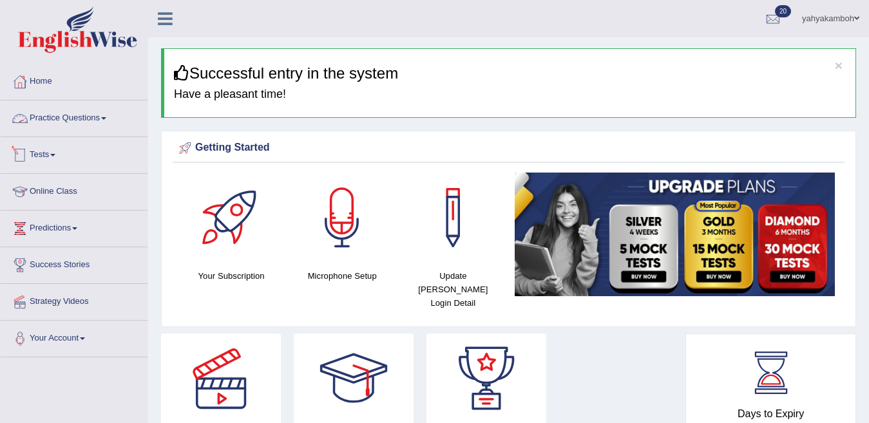
click at [32, 151] on link "Tests" at bounding box center [74, 153] width 147 height 32
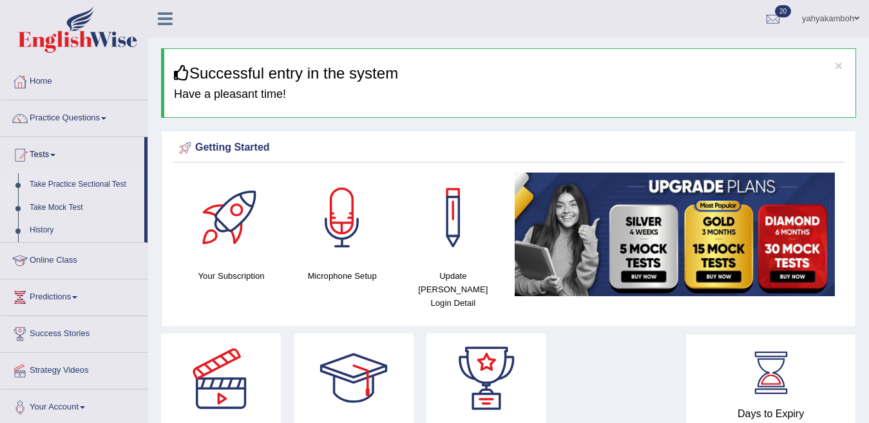
click at [41, 181] on link "Take Practice Sectional Test" at bounding box center [84, 184] width 121 height 23
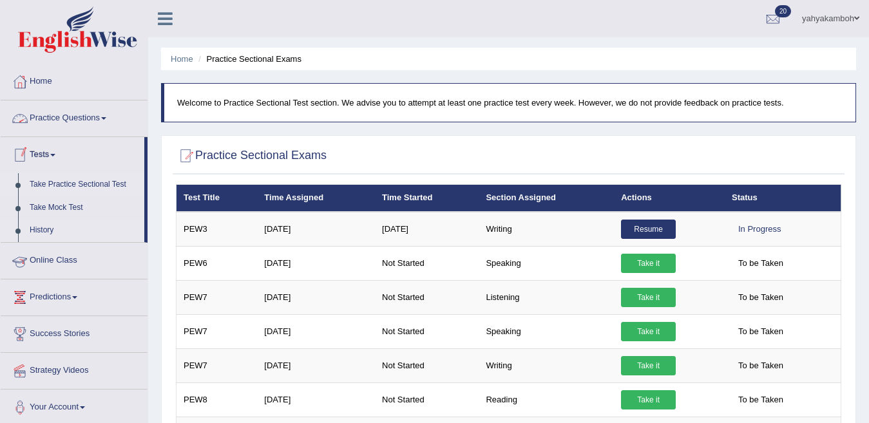
click at [56, 231] on link "History" at bounding box center [84, 230] width 121 height 23
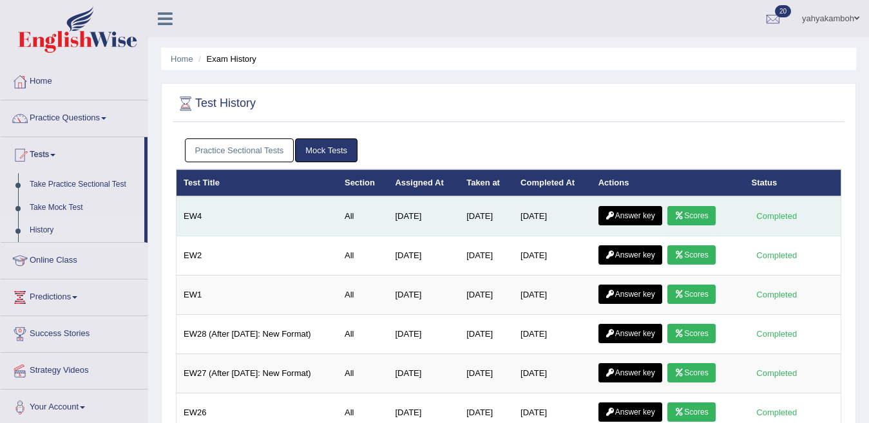
click at [610, 215] on icon at bounding box center [611, 216] width 10 height 8
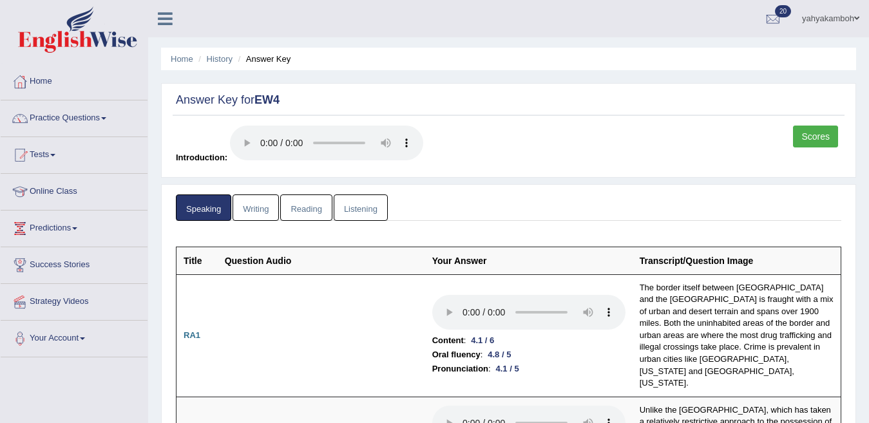
click at [806, 137] on link "Scores" at bounding box center [815, 137] width 45 height 22
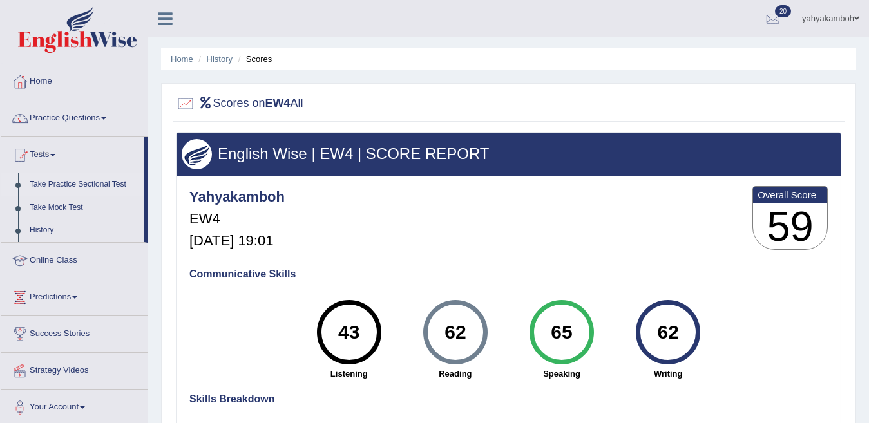
click at [35, 184] on link "Take Practice Sectional Test" at bounding box center [84, 184] width 121 height 23
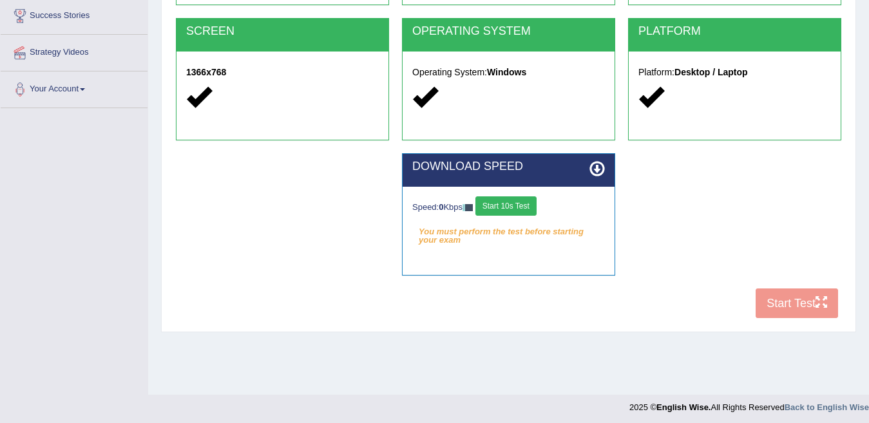
scroll to position [253, 0]
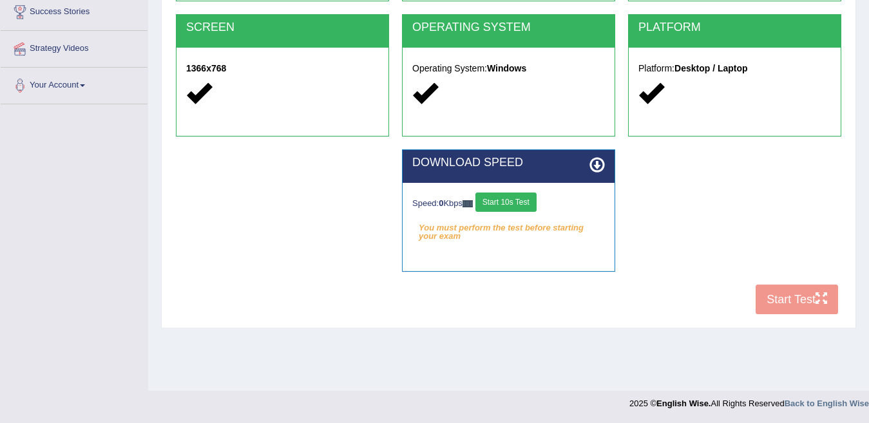
click at [529, 202] on button "Start 10s Test" at bounding box center [506, 202] width 61 height 19
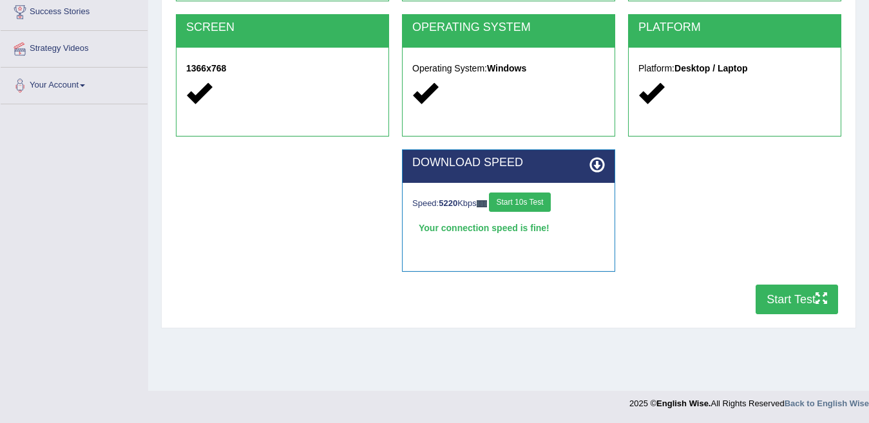
click at [781, 305] on button "Start Test" at bounding box center [797, 300] width 82 height 30
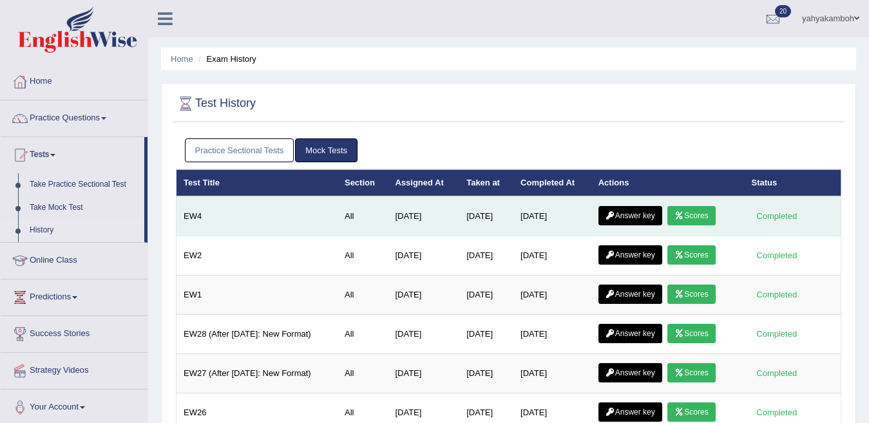
click at [652, 215] on link "Answer key" at bounding box center [631, 215] width 64 height 19
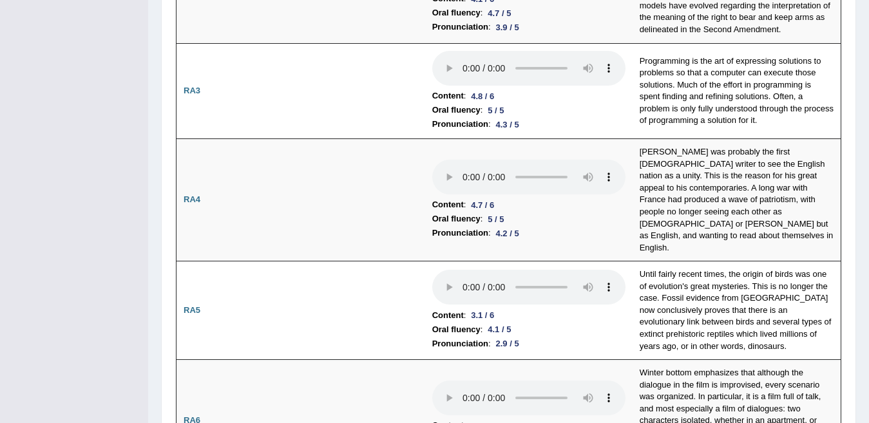
scroll to position [410, 0]
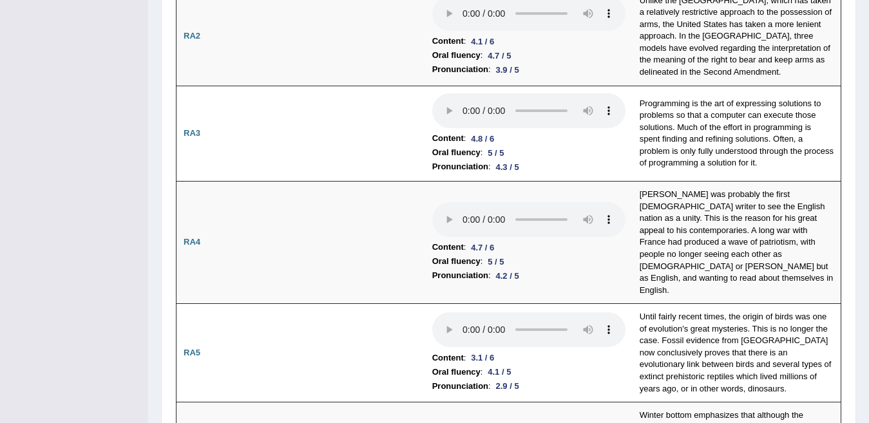
drag, startPoint x: 869, startPoint y: 0, endPoint x: 874, endPoint y: 9, distance: 10.4
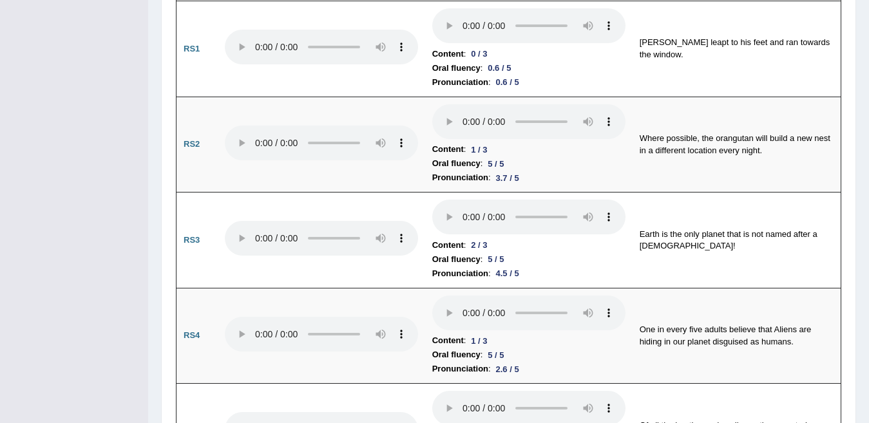
scroll to position [1029, 0]
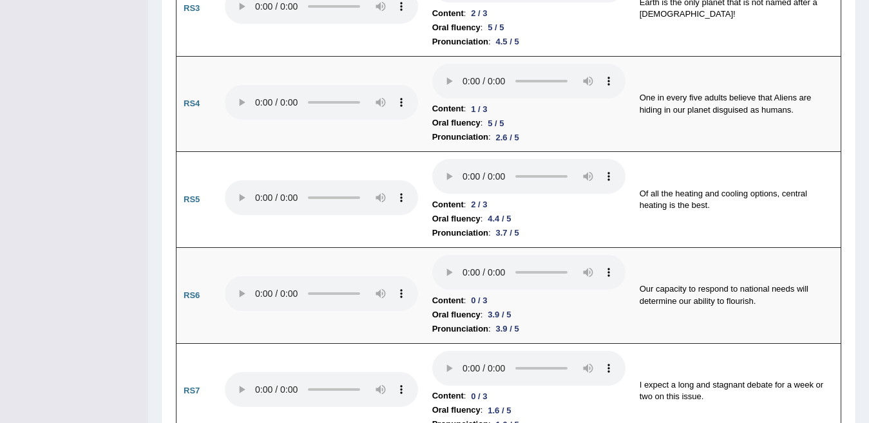
scroll to position [1235, 0]
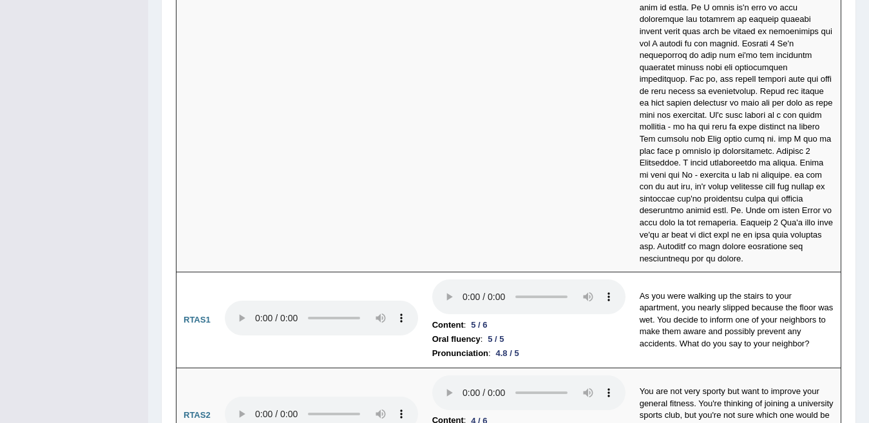
scroll to position [4604, 0]
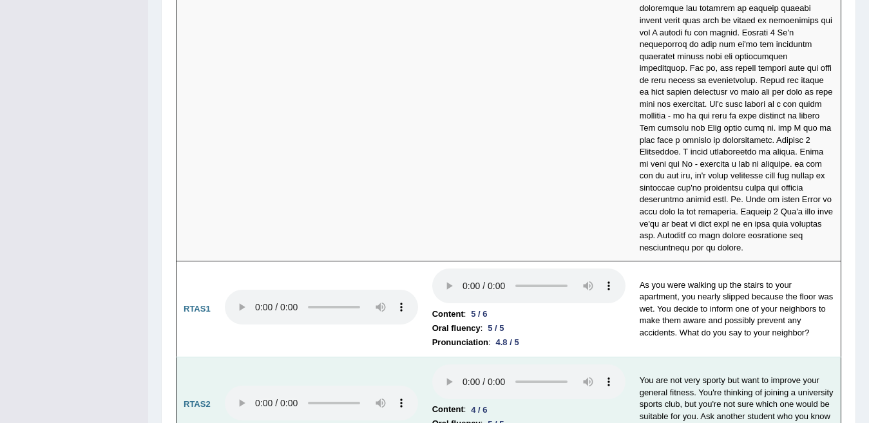
click at [447, 262] on td "Content : 5 / 6 Oral fluency : 5 / 5 Pronunciation : 4.8 / 5" at bounding box center [529, 310] width 208 height 96
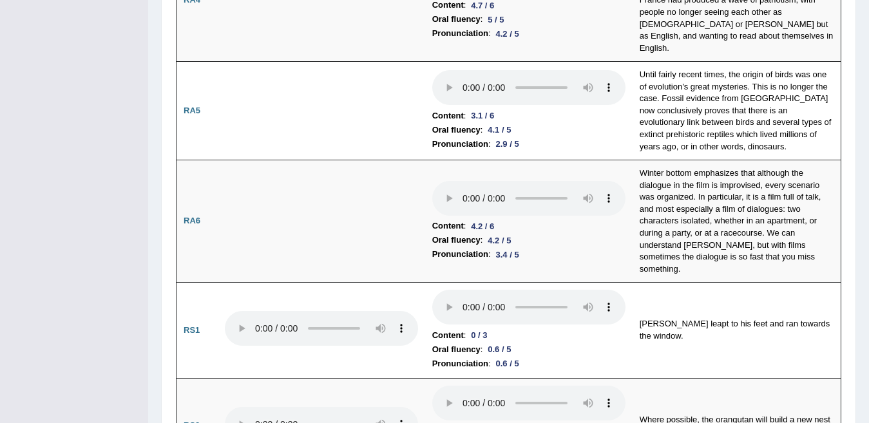
scroll to position [35, 0]
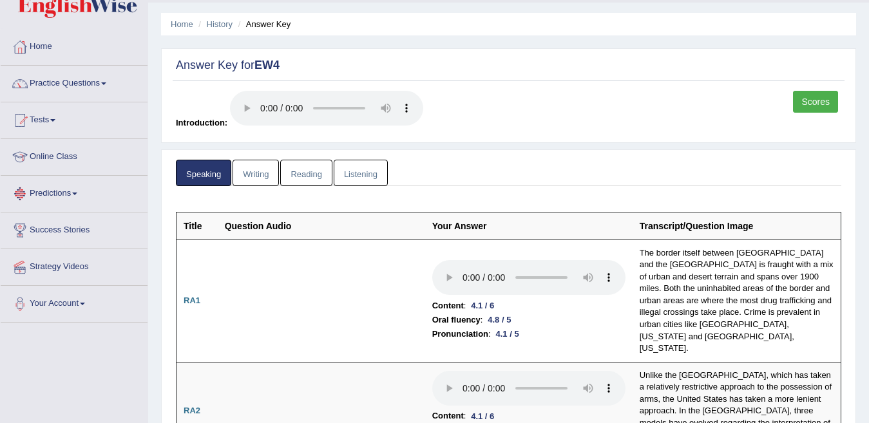
click at [256, 172] on link "Writing" at bounding box center [256, 173] width 46 height 26
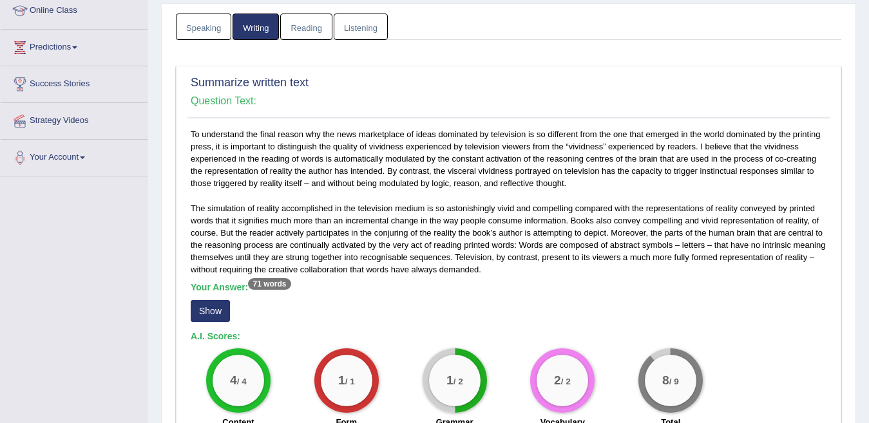
scroll to position [207, 0]
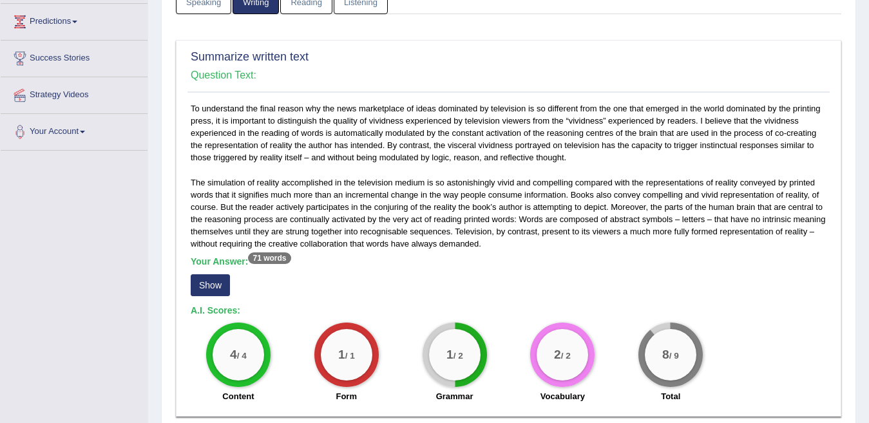
click at [215, 289] on button "Show" at bounding box center [210, 286] width 39 height 22
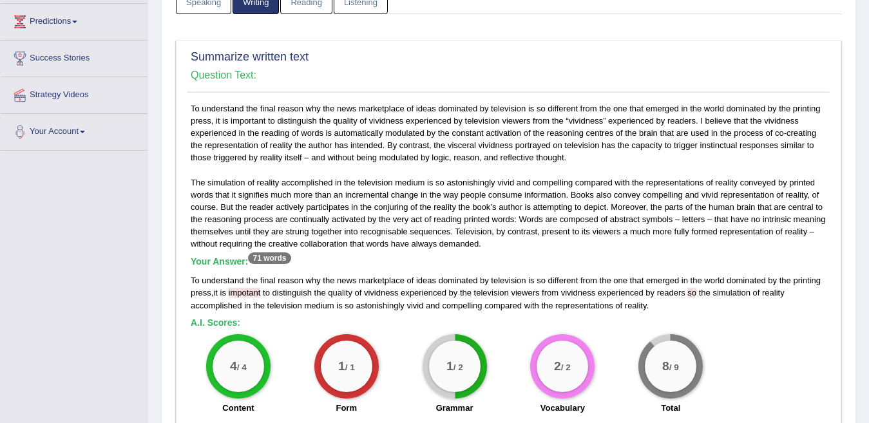
click at [313, 14] on link "Reading" at bounding box center [306, 1] width 52 height 26
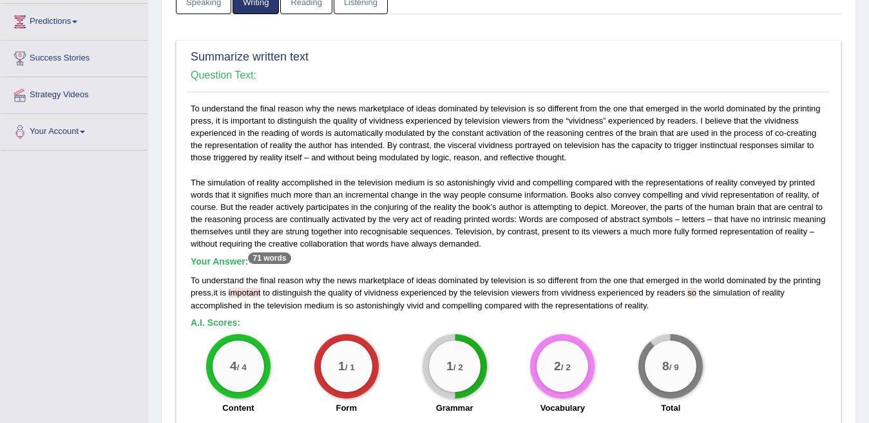
scroll to position [0, 0]
click at [357, 14] on link "Listening" at bounding box center [361, 1] width 54 height 26
click at [0, 0] on button "Show" at bounding box center [0, 0] width 0 height 0
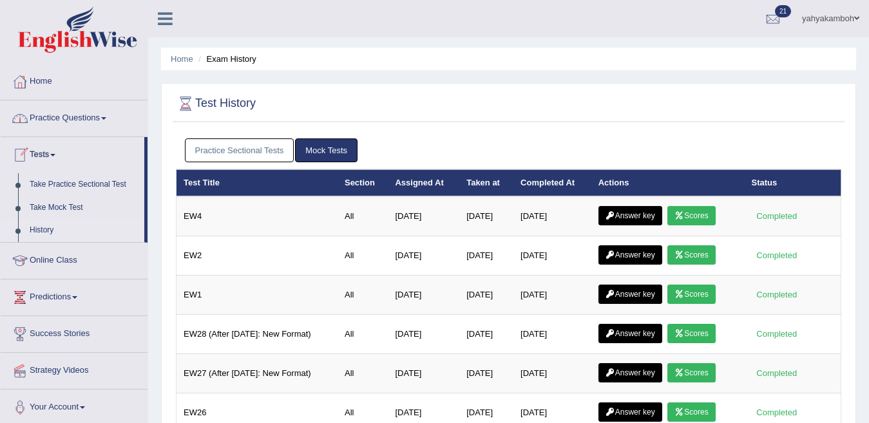
click at [50, 231] on link "History" at bounding box center [84, 230] width 121 height 23
click at [246, 148] on link "Practice Sectional Tests" at bounding box center [240, 151] width 110 height 24
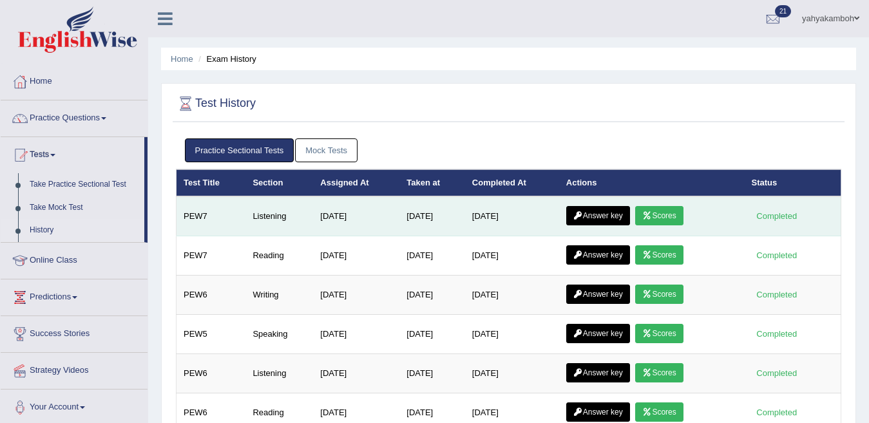
click at [583, 215] on icon at bounding box center [579, 216] width 10 height 8
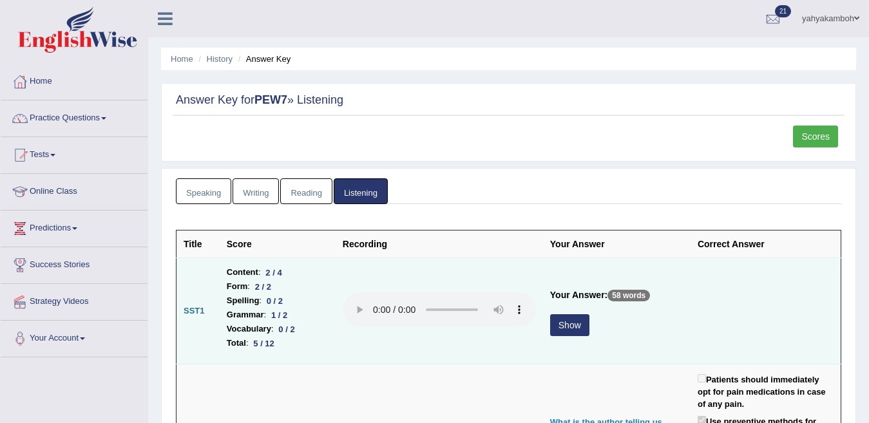
click at [559, 322] on button "Show" at bounding box center [569, 326] width 39 height 22
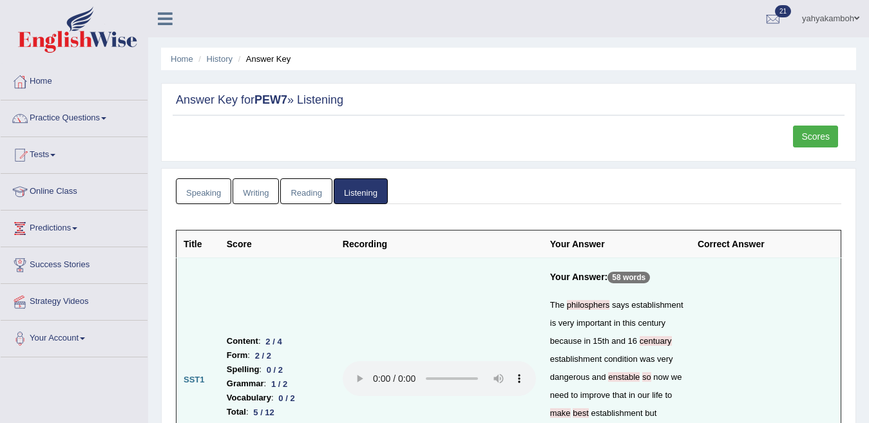
click at [809, 132] on link "Scores" at bounding box center [815, 137] width 45 height 22
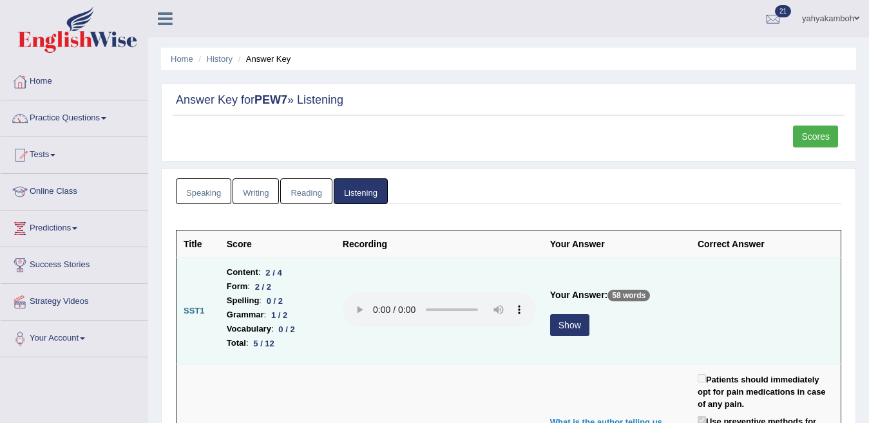
click at [576, 326] on button "Show" at bounding box center [569, 326] width 39 height 22
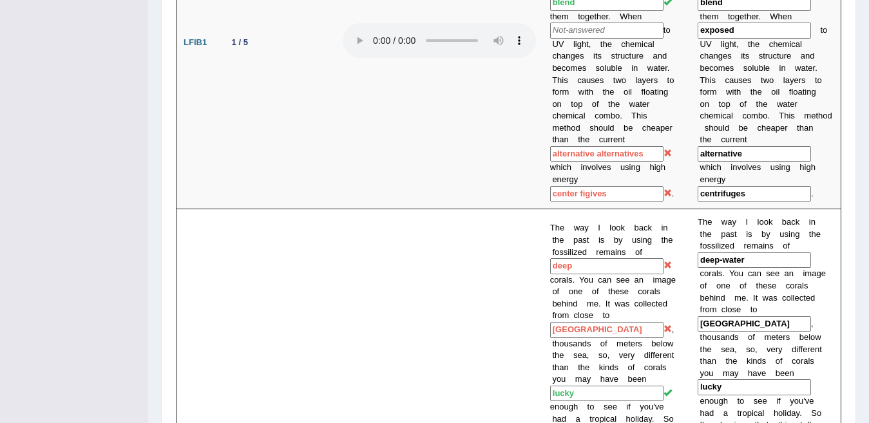
scroll to position [229, 0]
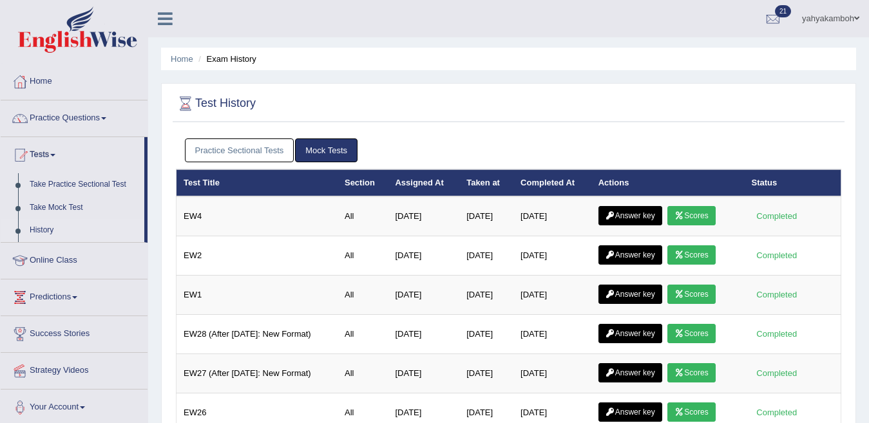
click at [231, 151] on link "Practice Sectional Tests" at bounding box center [240, 151] width 110 height 24
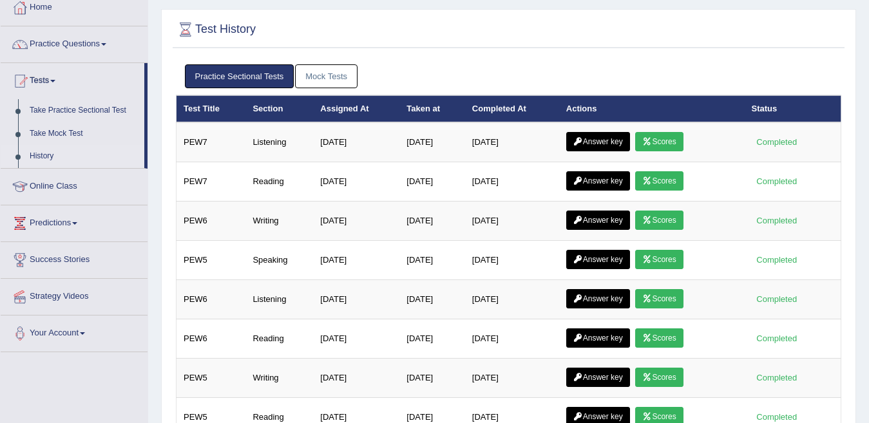
scroll to position [86, 0]
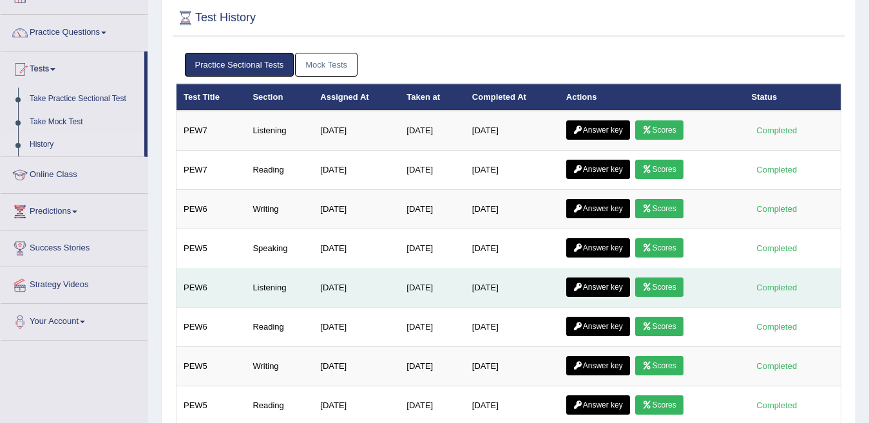
click at [606, 286] on link "Answer key" at bounding box center [599, 287] width 64 height 19
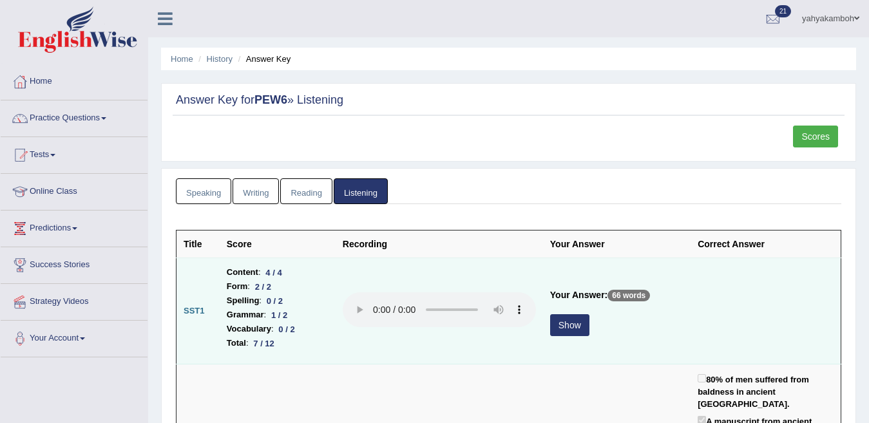
click at [565, 328] on button "Show" at bounding box center [569, 326] width 39 height 22
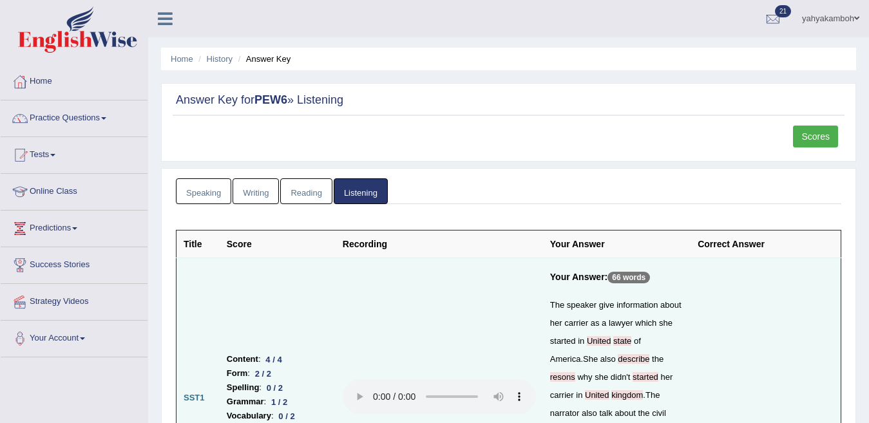
click at [816, 135] on link "Scores" at bounding box center [815, 137] width 45 height 22
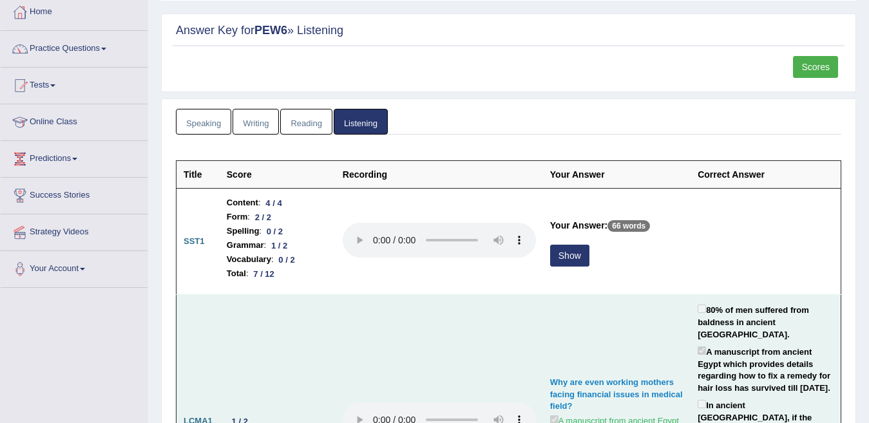
scroll to position [77, 0]
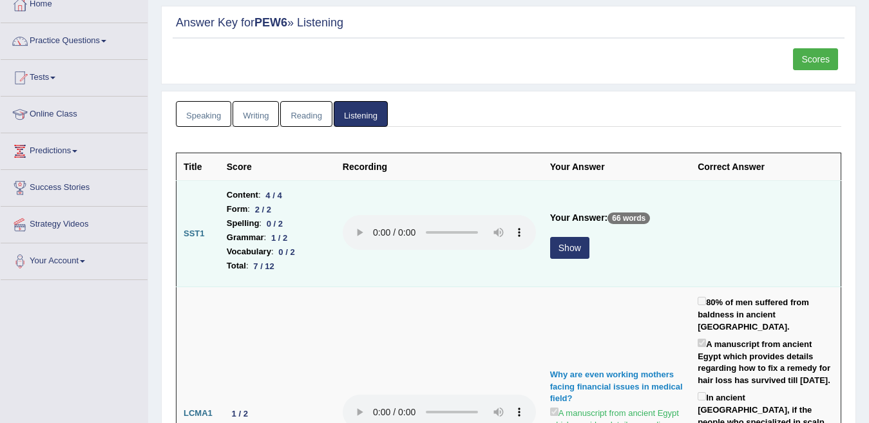
click at [575, 247] on button "Show" at bounding box center [569, 248] width 39 height 22
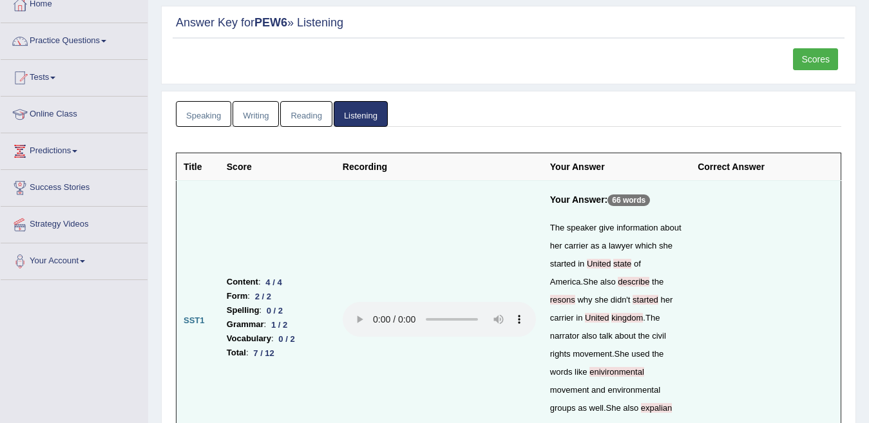
click at [812, 62] on link "Scores" at bounding box center [815, 59] width 45 height 22
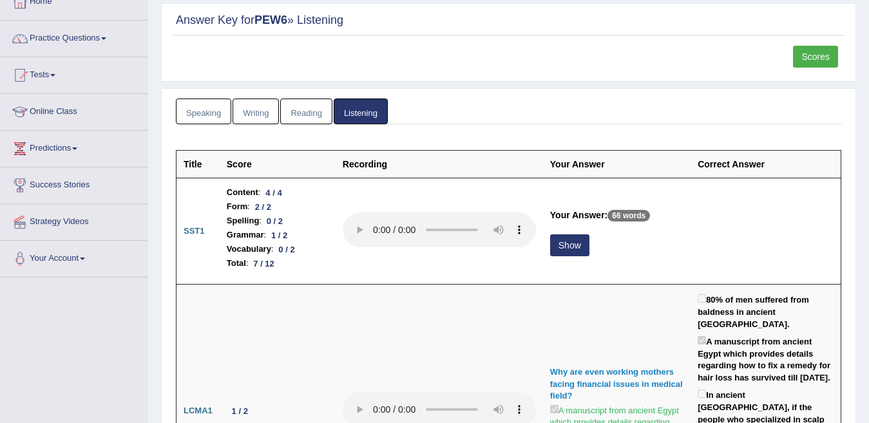
scroll to position [77, 0]
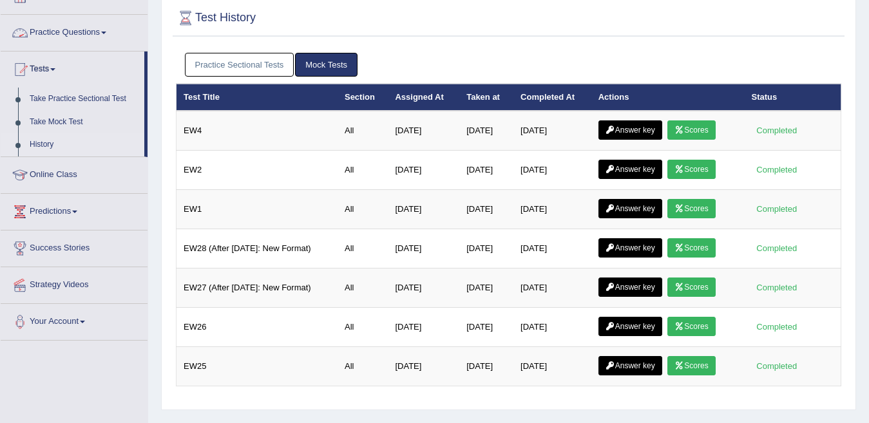
scroll to position [86, 0]
click at [212, 67] on link "Practice Sectional Tests" at bounding box center [240, 65] width 110 height 24
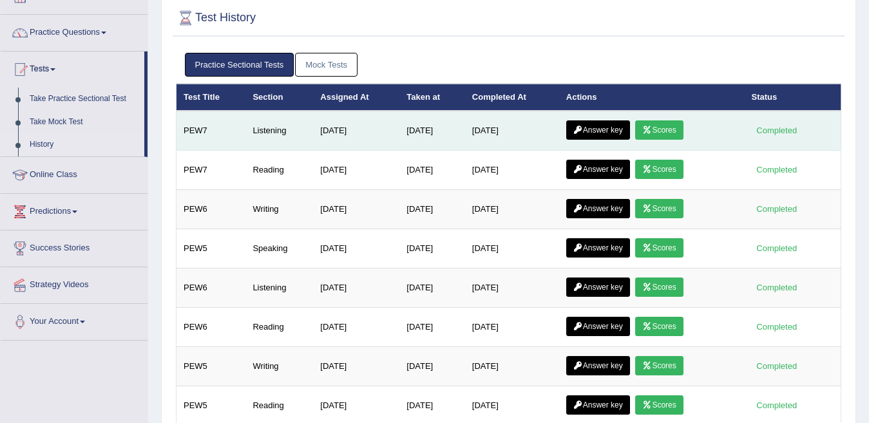
click at [606, 132] on link "Answer key" at bounding box center [599, 130] width 64 height 19
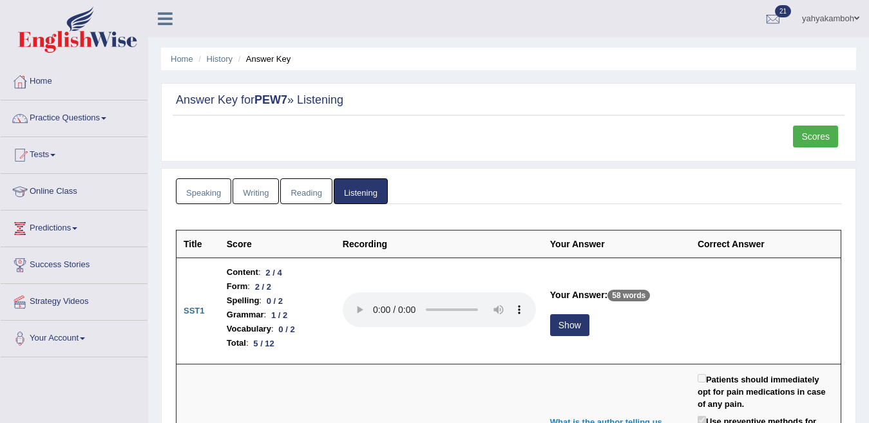
click at [827, 137] on link "Scores" at bounding box center [815, 137] width 45 height 22
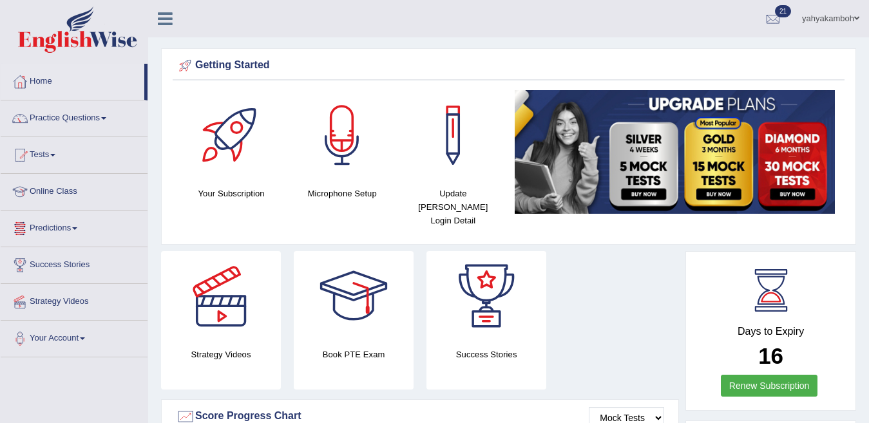
click at [55, 231] on link "Predictions" at bounding box center [74, 227] width 147 height 32
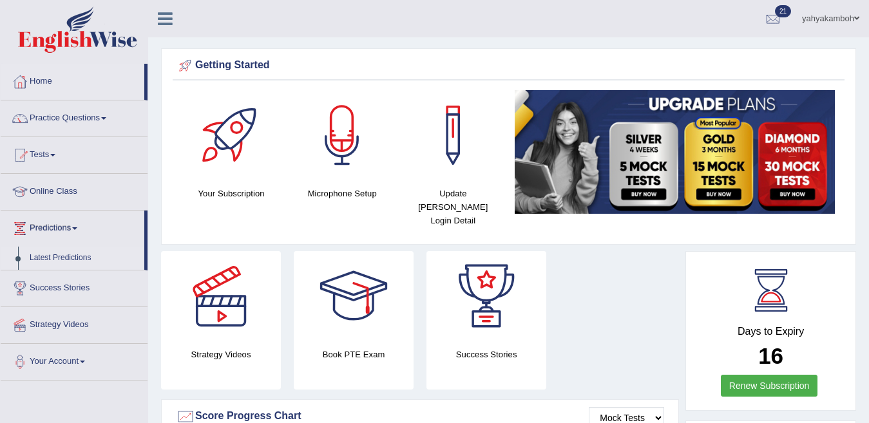
click at [52, 259] on link "Latest Predictions" at bounding box center [84, 258] width 121 height 23
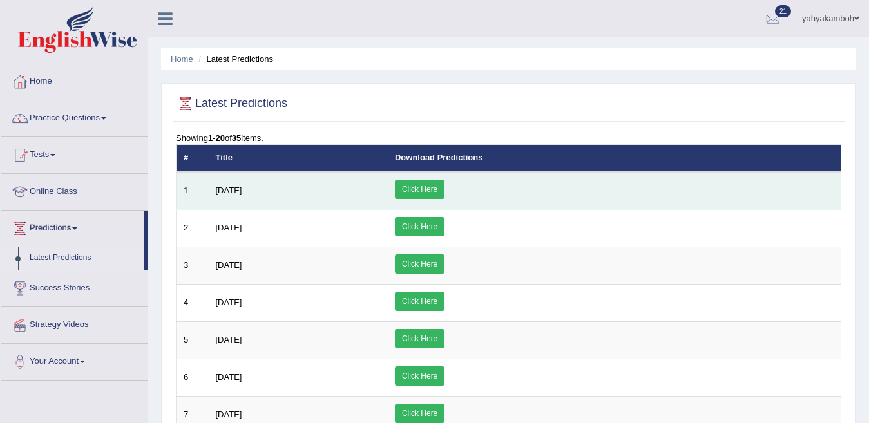
click at [445, 189] on link "Click Here" at bounding box center [420, 189] width 50 height 19
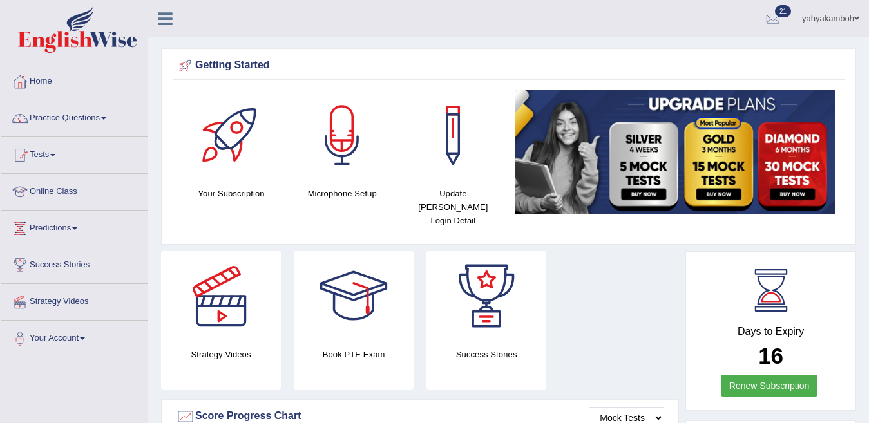
click at [86, 260] on link "Success Stories" at bounding box center [74, 263] width 147 height 32
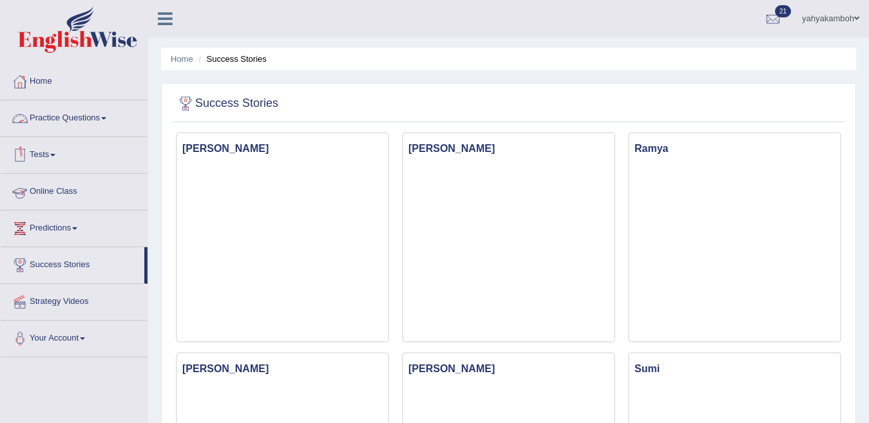
click at [32, 187] on link "Online Class" at bounding box center [74, 190] width 147 height 32
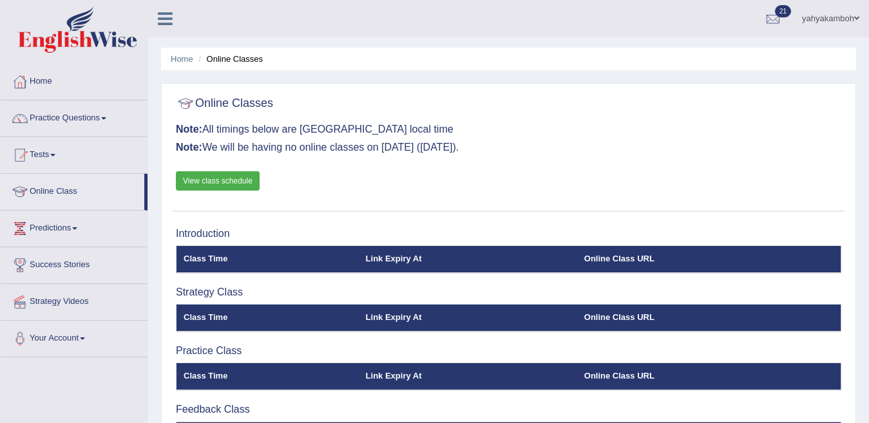
click at [223, 177] on link "View class schedule" at bounding box center [218, 180] width 84 height 19
